Goal: Task Accomplishment & Management: Manage account settings

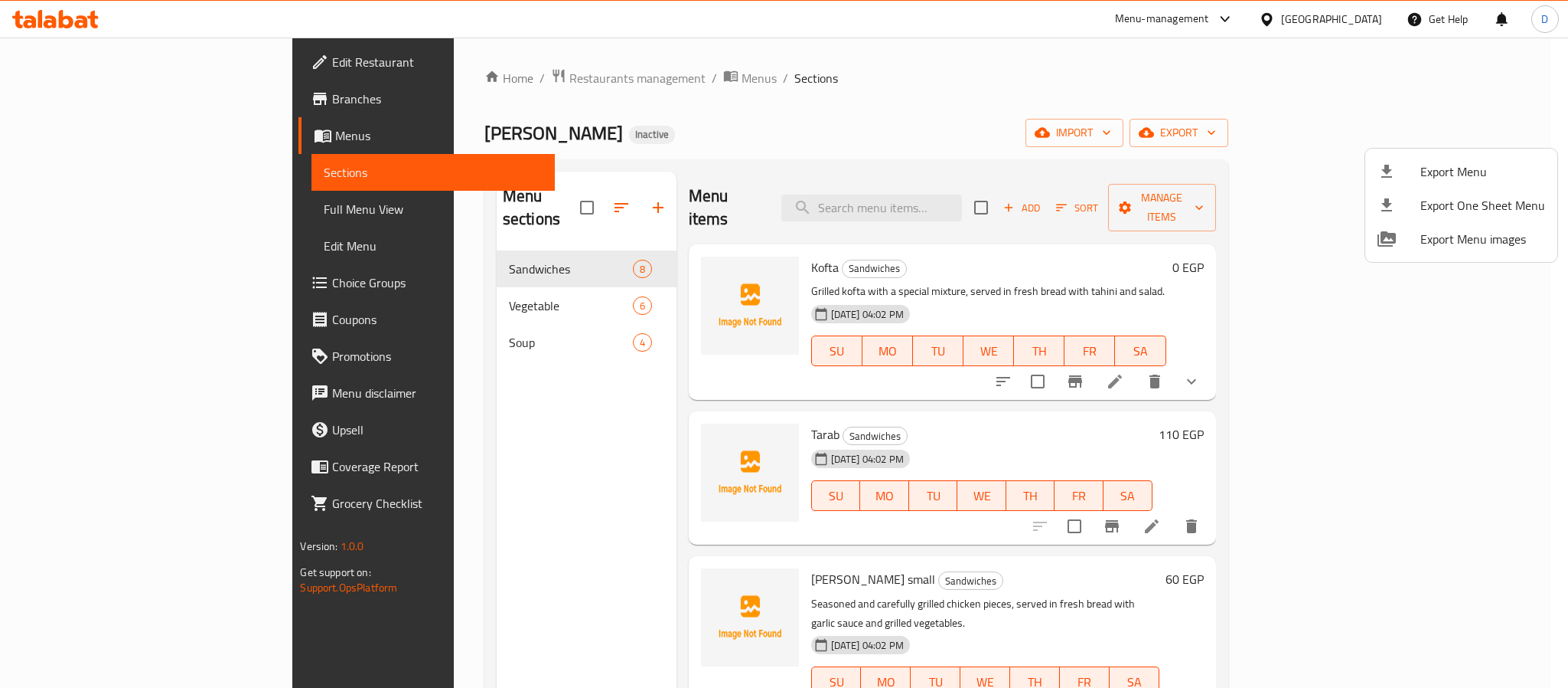
click at [471, 87] on div at bounding box center [784, 344] width 1568 height 688
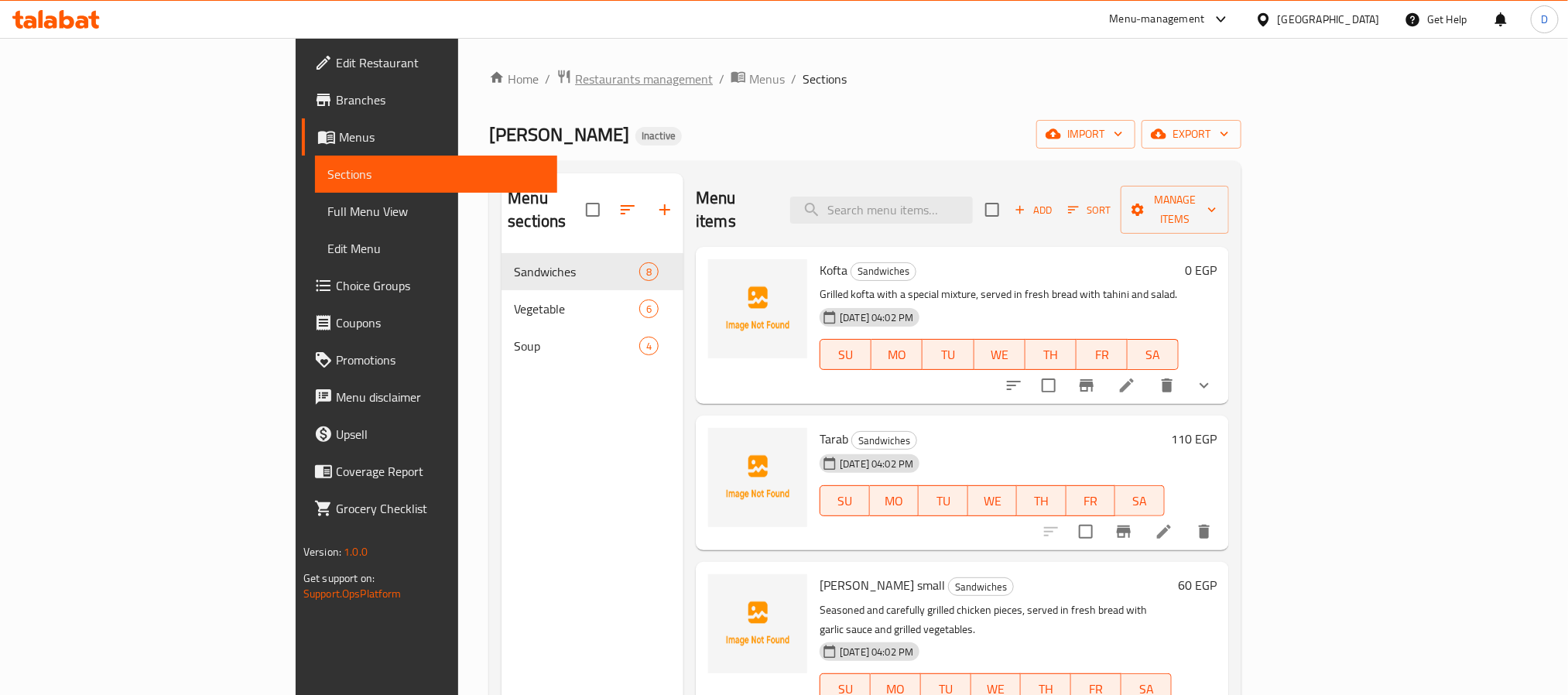
click at [575, 86] on span "Restaurants management" at bounding box center [644, 79] width 137 height 19
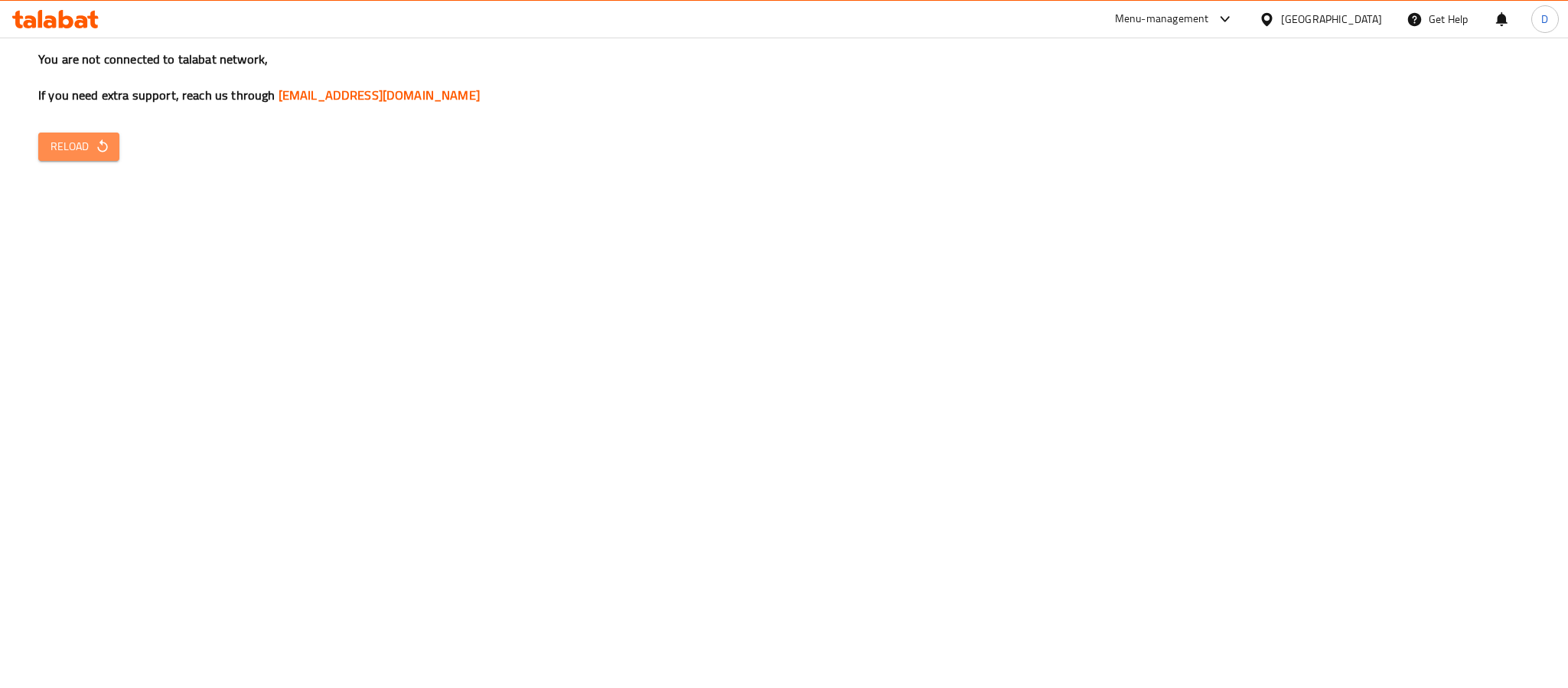
click at [110, 156] on button "Reload" at bounding box center [79, 147] width 81 height 29
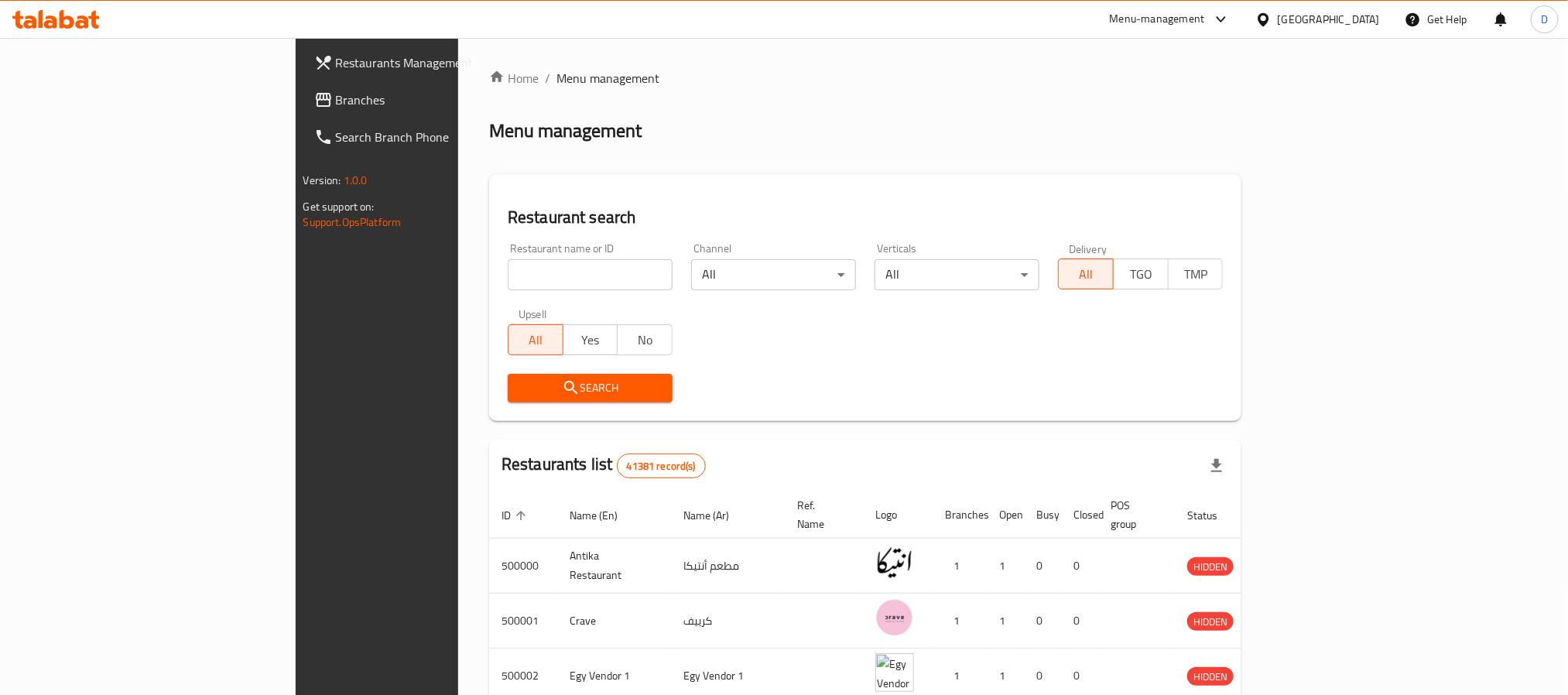
click at [508, 270] on input "search" at bounding box center [590, 275] width 165 height 31
paste input "Canele,"
type input "Canele"
click button "Search" at bounding box center [590, 388] width 165 height 29
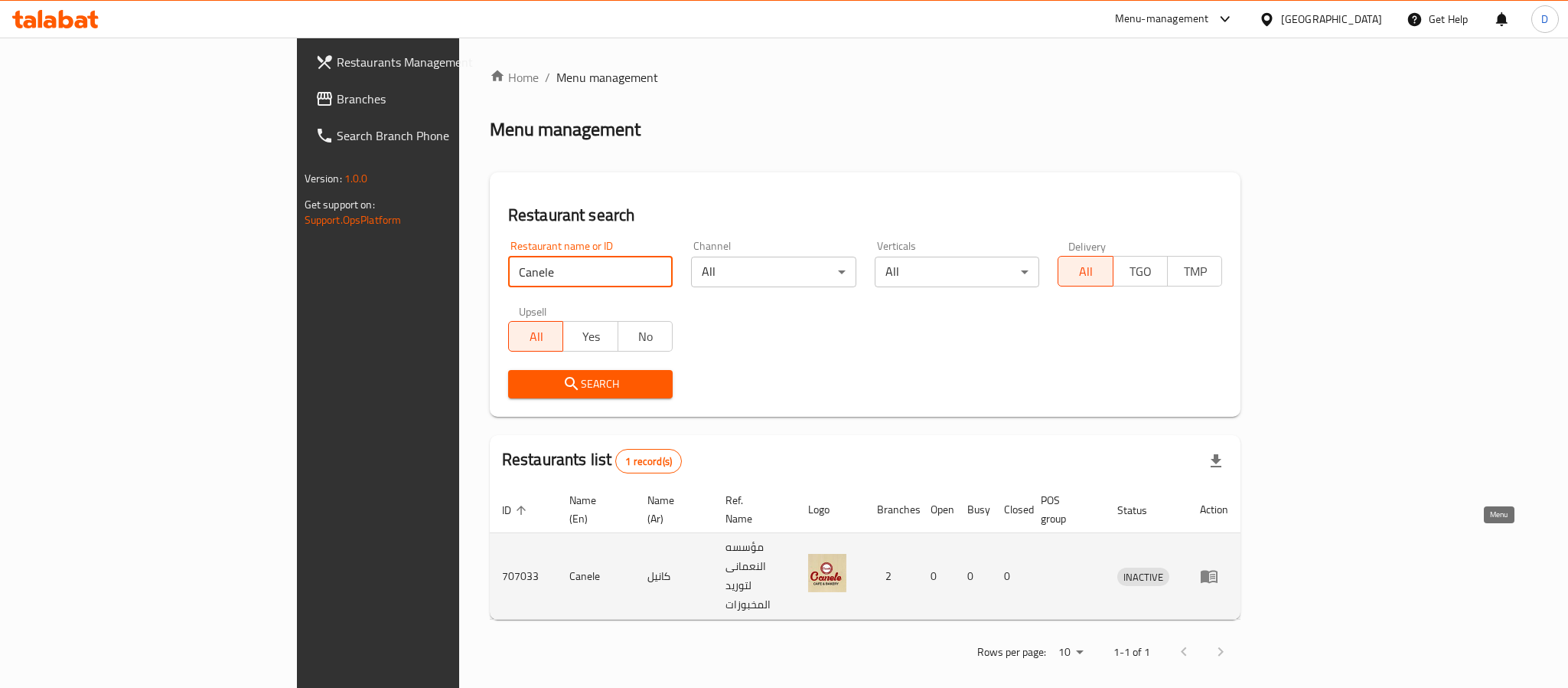
click at [1218, 566] on icon "enhanced table" at bounding box center [1209, 576] width 18 height 18
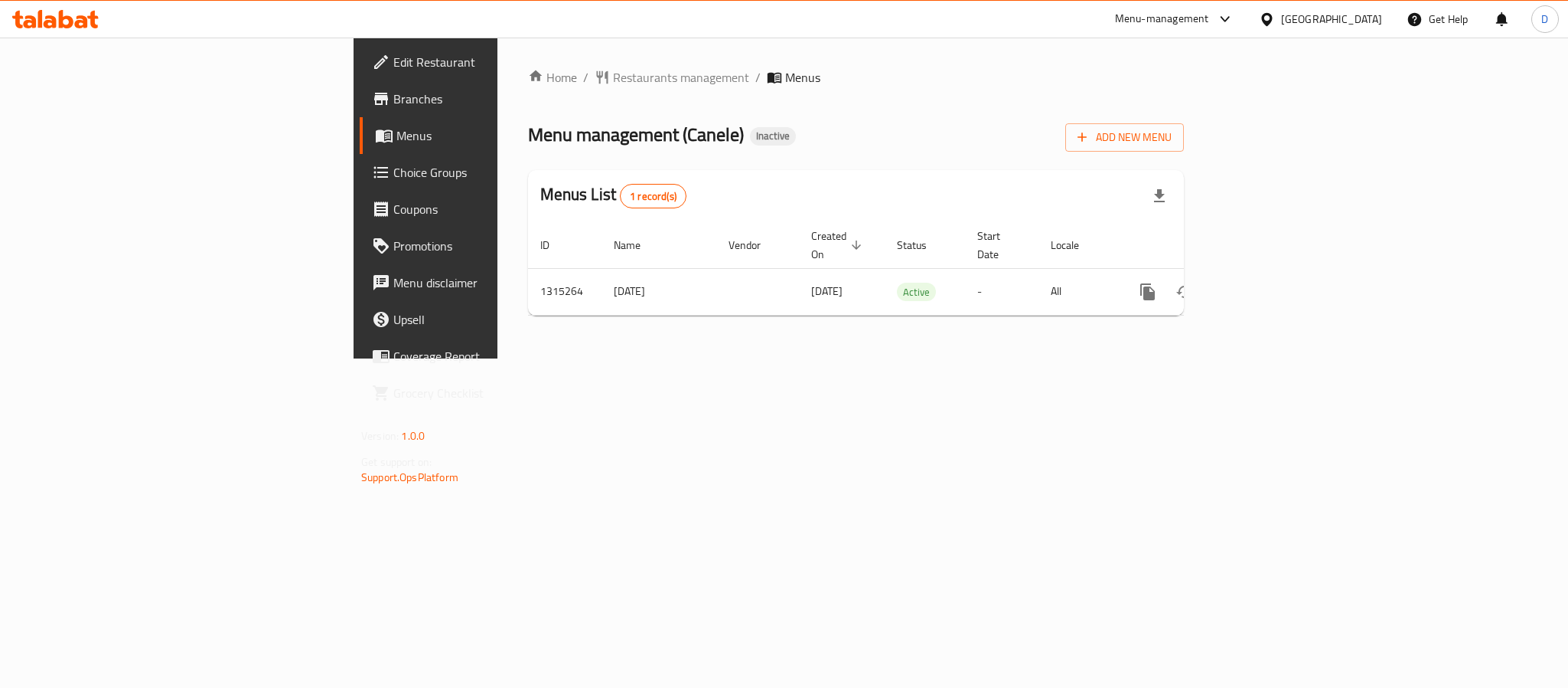
click at [393, 101] on span "Branches" at bounding box center [498, 99] width 210 height 18
